Goal: Navigation & Orientation: Understand site structure

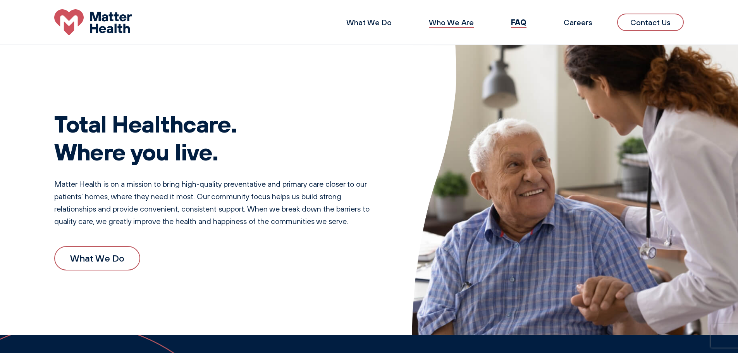
click at [460, 22] on link "Who We Are" at bounding box center [451, 22] width 45 height 10
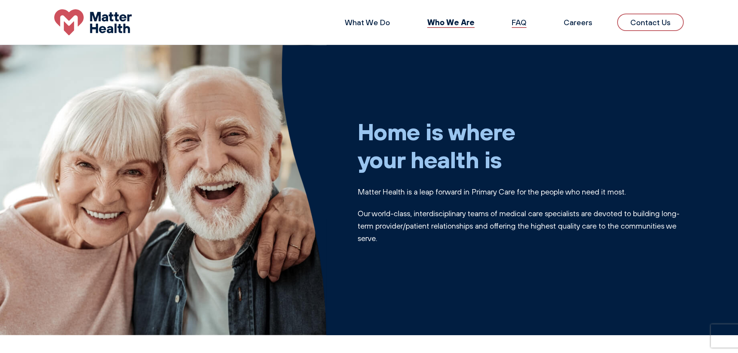
click at [524, 23] on link "FAQ" at bounding box center [519, 22] width 15 height 10
click at [371, 20] on link "What We Do" at bounding box center [367, 22] width 45 height 10
click at [581, 23] on link "Careers" at bounding box center [577, 22] width 29 height 10
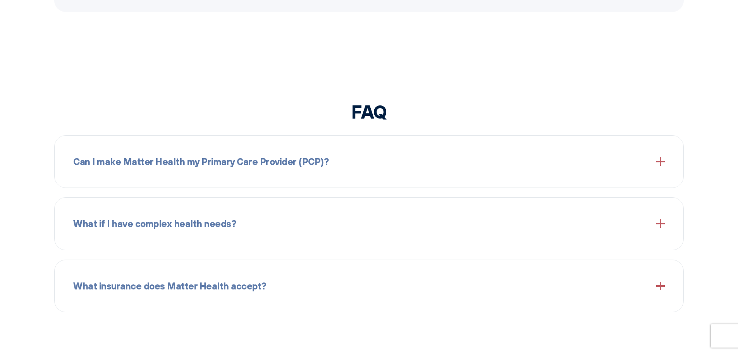
scroll to position [917, 0]
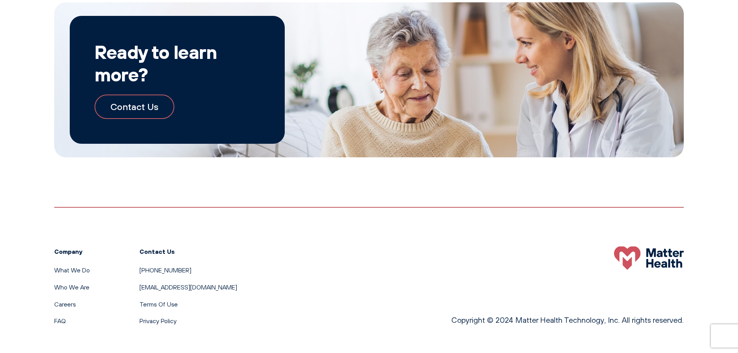
scroll to position [853, 0]
